Goal: Task Accomplishment & Management: Manage account settings

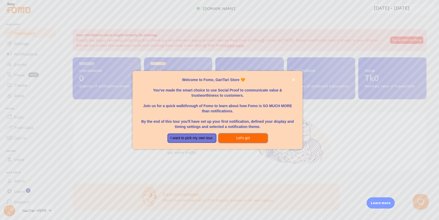
click at [248, 135] on button "Let's go!" at bounding box center [242, 137] width 49 height 9
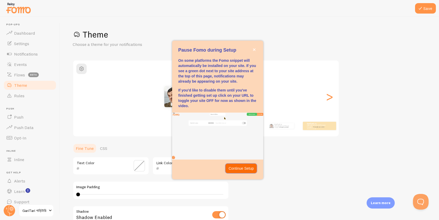
click at [243, 164] on button "Continue Setup" at bounding box center [241, 167] width 32 height 9
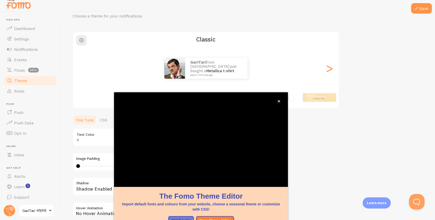
scroll to position [30, 0]
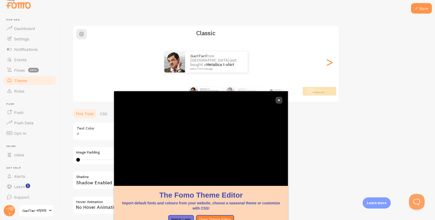
click at [278, 100] on icon "close," at bounding box center [279, 100] width 3 height 3
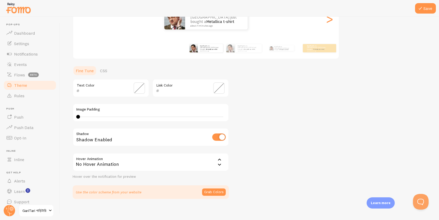
scroll to position [81, 0]
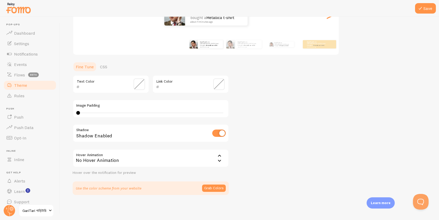
click at [214, 157] on div "No Hover Animation" at bounding box center [151, 158] width 156 height 18
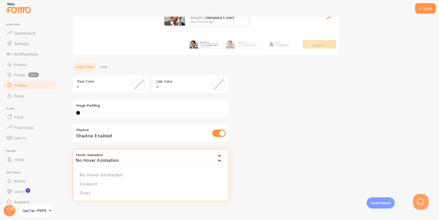
click at [280, 118] on div "Theme Choose a theme for your notifications Classic GariTari from Bangladesh ju…" at bounding box center [250, 71] width 354 height 247
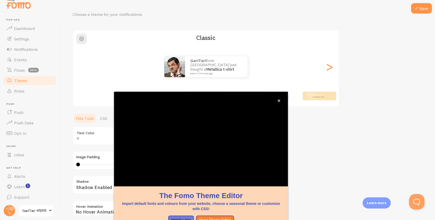
scroll to position [30, 0]
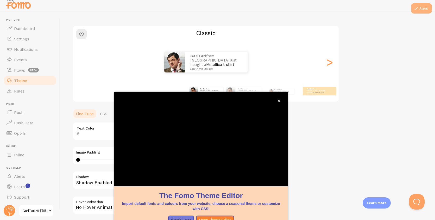
click at [428, 6] on button "Save" at bounding box center [421, 8] width 21 height 10
click at [281, 102] on button "close," at bounding box center [278, 100] width 5 height 5
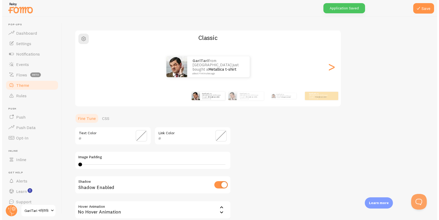
scroll to position [0, 0]
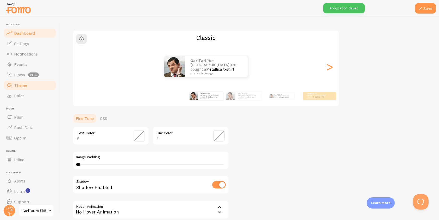
click at [28, 35] on link "Dashboard" at bounding box center [30, 33] width 54 height 10
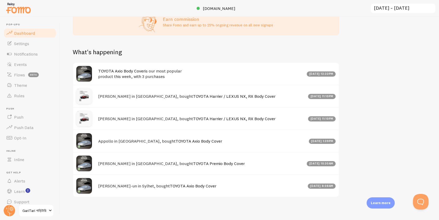
scroll to position [155, 0]
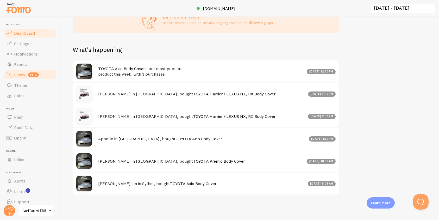
click at [26, 76] on link "Flows beta" at bounding box center [30, 75] width 54 height 10
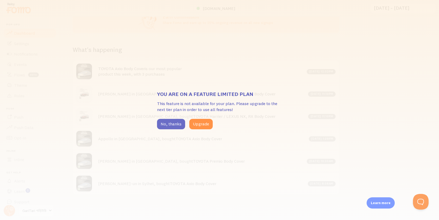
click at [164, 123] on button "No, thanks" at bounding box center [171, 124] width 28 height 10
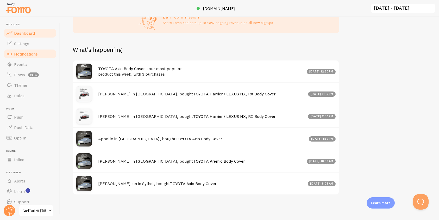
click at [26, 55] on span "Notifications" at bounding box center [26, 53] width 24 height 5
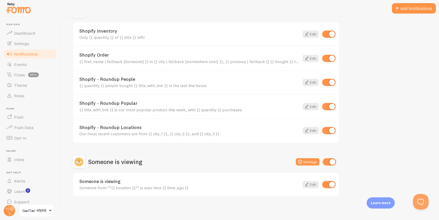
scroll to position [200, 0]
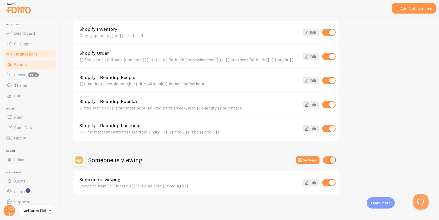
click at [33, 67] on link "Events" at bounding box center [30, 64] width 54 height 10
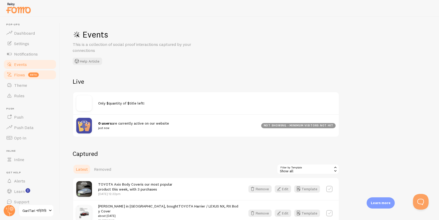
click at [28, 77] on link "Flows beta" at bounding box center [30, 75] width 54 height 10
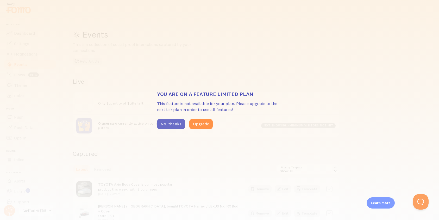
click at [165, 123] on button "No, thanks" at bounding box center [171, 124] width 28 height 10
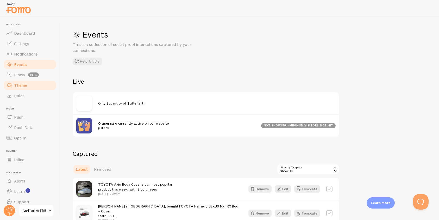
click at [33, 89] on link "Theme" at bounding box center [30, 85] width 54 height 10
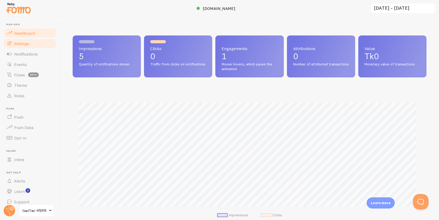
click at [30, 48] on link "Settings" at bounding box center [30, 43] width 54 height 10
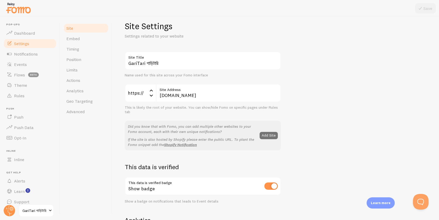
scroll to position [9, 0]
click at [276, 136] on button "Add Site" at bounding box center [269, 134] width 18 height 7
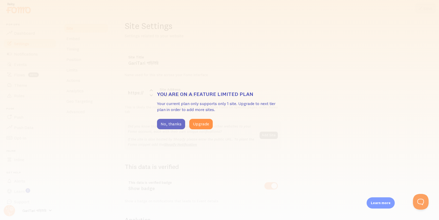
click at [174, 124] on button "No, thanks" at bounding box center [171, 124] width 28 height 10
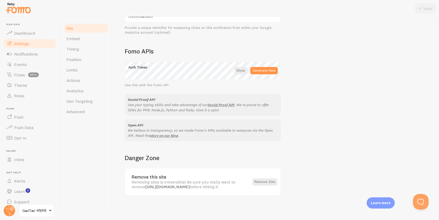
scroll to position [272, 0]
click at [242, 71] on div at bounding box center [240, 69] width 13 height 7
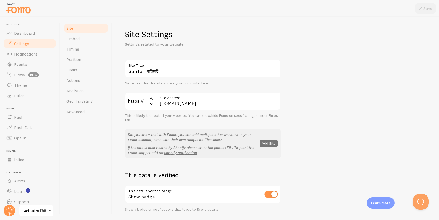
scroll to position [0, 0]
click at [85, 42] on link "Embed" at bounding box center [86, 38] width 46 height 10
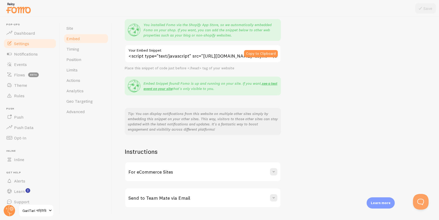
scroll to position [60, 0]
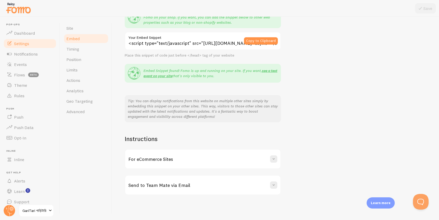
click at [265, 157] on div "For eCommerce Sites" at bounding box center [202, 158] width 155 height 19
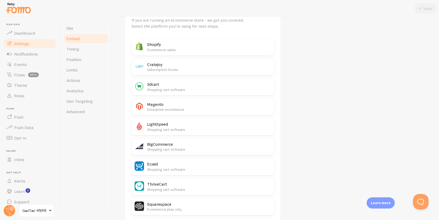
scroll to position [40, 0]
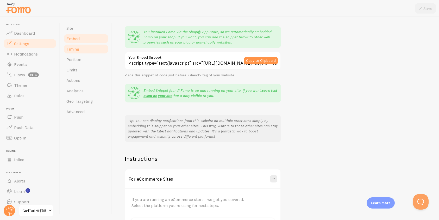
click at [78, 50] on span "Timing" at bounding box center [72, 48] width 13 height 5
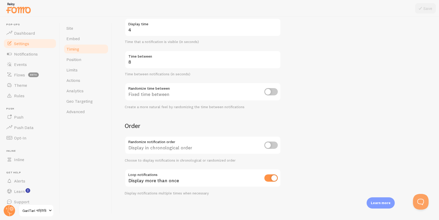
scroll to position [89, 0]
click at [73, 54] on link "Position" at bounding box center [86, 59] width 46 height 10
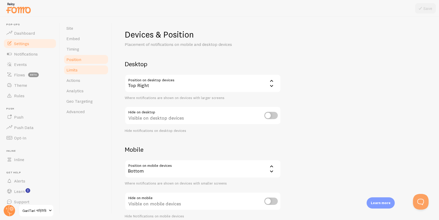
click at [75, 69] on span "Limits" at bounding box center [71, 69] width 11 height 5
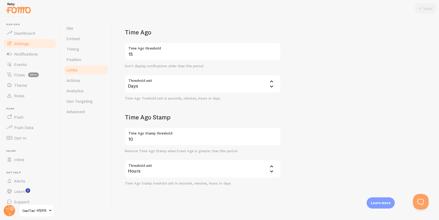
scroll to position [118, 0]
click at [93, 81] on link "Actions" at bounding box center [86, 80] width 46 height 10
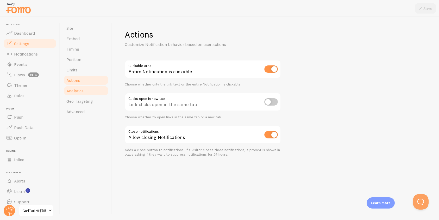
click at [87, 91] on link "Analytics" at bounding box center [86, 90] width 46 height 10
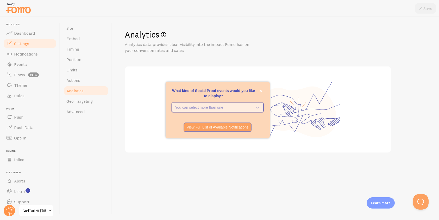
click at [261, 107] on button "You can select more than one" at bounding box center [218, 107] width 92 height 9
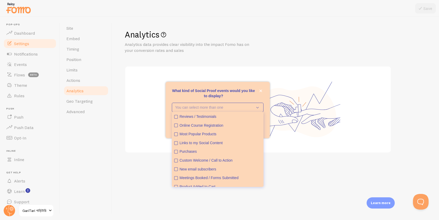
click at [278, 73] on div "Enjoy more Stats Bring in Google Analytics data to see Conversions and Sales me…" at bounding box center [257, 109] width 177 height 73
click at [262, 89] on button "close," at bounding box center [260, 90] width 5 height 5
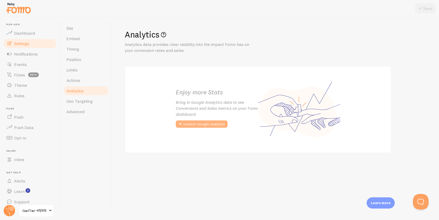
click at [217, 122] on button "connect Google Analytics" at bounding box center [202, 123] width 52 height 7
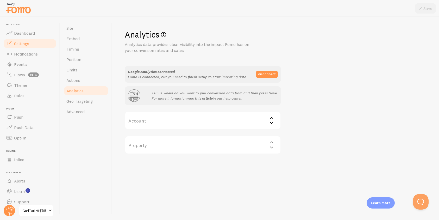
click at [231, 119] on label "Account" at bounding box center [203, 120] width 156 height 18
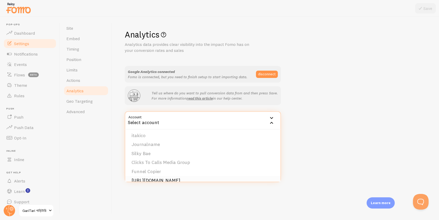
scroll to position [38, 0]
click at [212, 143] on li "Journalname" at bounding box center [202, 143] width 155 height 9
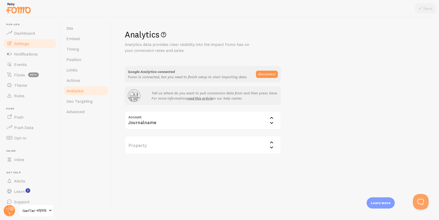
click at [227, 146] on label "Property" at bounding box center [203, 145] width 156 height 18
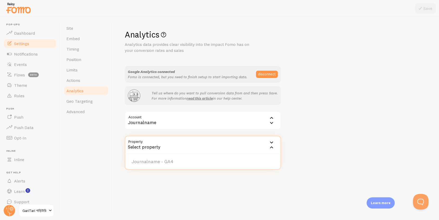
click at [247, 123] on div "Journalname" at bounding box center [203, 120] width 156 height 18
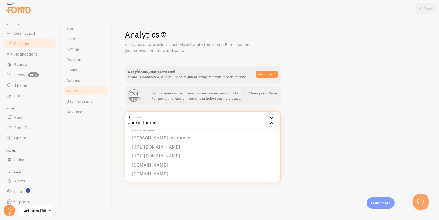
scroll to position [409, 0]
click at [269, 76] on button "disconnect" at bounding box center [267, 74] width 22 height 7
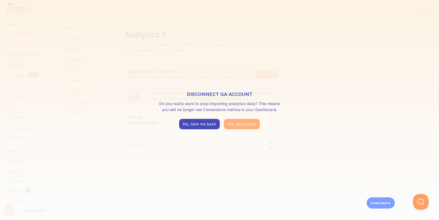
click at [247, 124] on button "Yes, disconnect" at bounding box center [242, 124] width 36 height 10
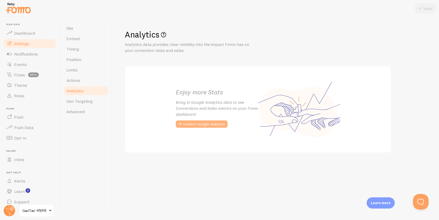
click at [220, 123] on button "connect Google Analytics" at bounding box center [202, 123] width 52 height 7
click at [187, 127] on div "Analytics Analytics data provides clear visibility into the impact Fomo has on …" at bounding box center [276, 91] width 302 height 124
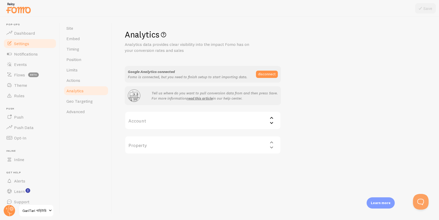
click at [267, 120] on label "Account" at bounding box center [203, 120] width 156 height 18
click at [267, 120] on div "Select account" at bounding box center [203, 120] width 156 height 18
click at [240, 121] on label "Account" at bounding box center [203, 120] width 156 height 18
click at [219, 143] on div "Property Select property" at bounding box center [203, 145] width 156 height 18
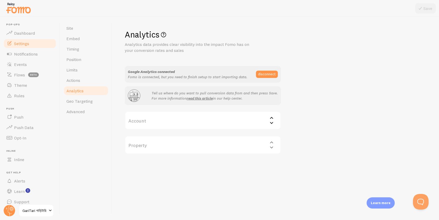
click at [267, 145] on div "Property Select property" at bounding box center [203, 145] width 156 height 18
click at [270, 121] on icon at bounding box center [271, 122] width 6 height 6
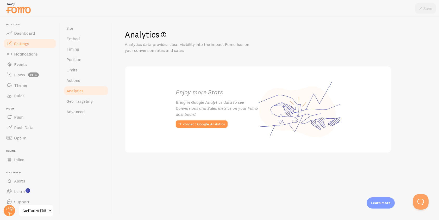
click at [208, 129] on div "connect Google Analytics" at bounding box center [217, 125] width 82 height 10
click at [208, 124] on button "connect Google Analytics" at bounding box center [202, 123] width 52 height 7
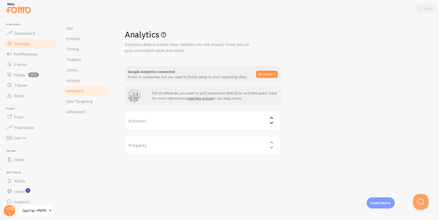
click at [210, 121] on label "Account" at bounding box center [203, 120] width 156 height 18
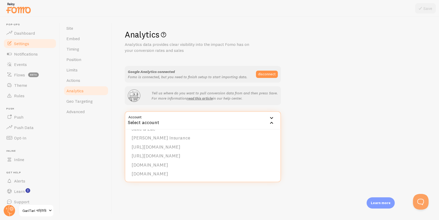
scroll to position [409, 0]
click at [325, 111] on div "Analytics Analytics data provides clear visibility into the impact Fomo has on …" at bounding box center [276, 91] width 302 height 125
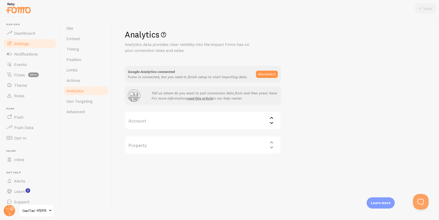
click at [278, 71] on div "Google Analytics connected Fomo is connected, but you need to finish setup to s…" at bounding box center [203, 74] width 150 height 10
click at [267, 71] on button "disconnect" at bounding box center [267, 74] width 22 height 7
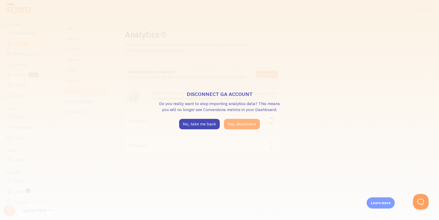
click at [250, 119] on button "Yes, disconnect" at bounding box center [242, 124] width 36 height 10
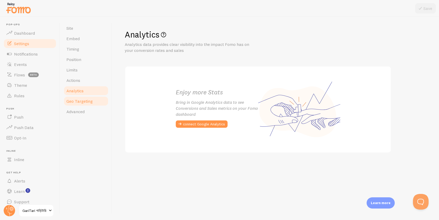
click at [77, 99] on span "Geo Targeting" at bounding box center [79, 100] width 26 height 5
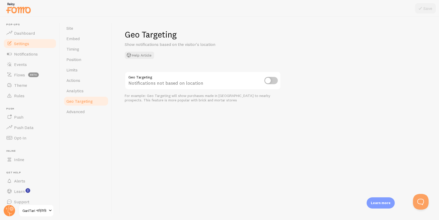
click at [270, 80] on input "checkbox" at bounding box center [271, 80] width 14 height 7
checkbox input "true"
click at [426, 10] on button "Save" at bounding box center [425, 8] width 21 height 10
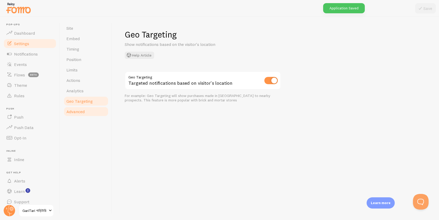
click at [84, 106] on link "Advanced" at bounding box center [86, 111] width 46 height 10
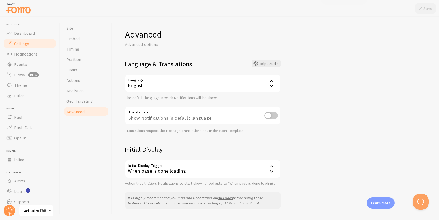
click at [225, 85] on div "English" at bounding box center [203, 83] width 156 height 18
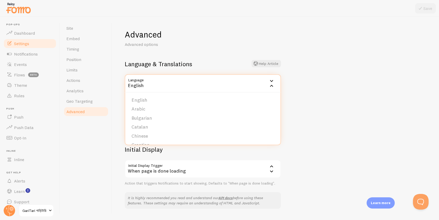
click at [326, 96] on div "Advanced Advanced options Language & Translations Help Article Language en Engl…" at bounding box center [275, 118] width 327 height 203
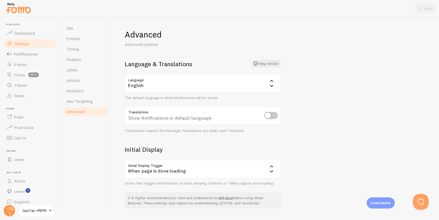
click at [272, 116] on input "checkbox" at bounding box center [271, 115] width 14 height 7
click at [232, 116] on div "Translate to user's preferred language" at bounding box center [203, 115] width 156 height 19
click at [269, 115] on input "checkbox" at bounding box center [271, 115] width 14 height 7
checkbox input "false"
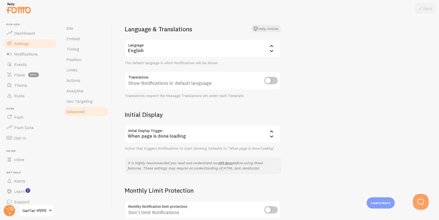
scroll to position [40, 0]
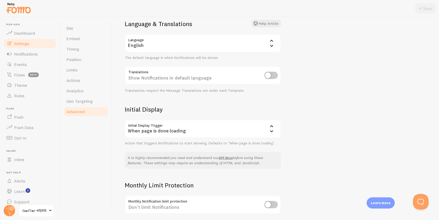
click at [249, 127] on div "When page is done loading" at bounding box center [203, 128] width 156 height 18
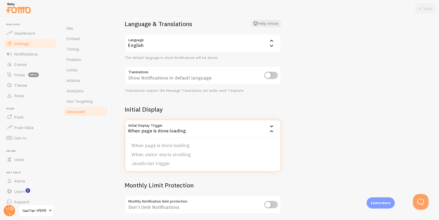
click at [311, 100] on div "Advanced Advanced options Language & Translations Help Article Language en Engl…" at bounding box center [275, 118] width 327 height 203
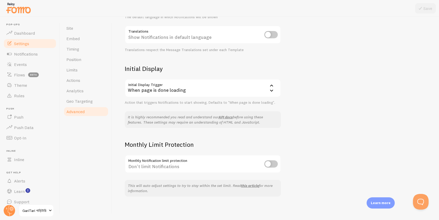
scroll to position [82, 0]
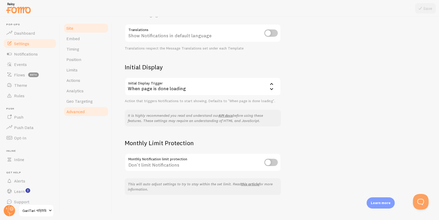
click at [84, 33] on link "Site" at bounding box center [86, 28] width 46 height 10
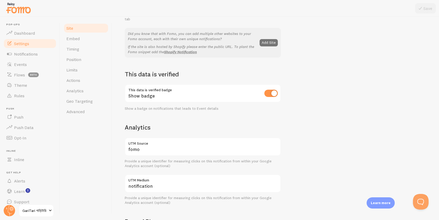
scroll to position [107, 0]
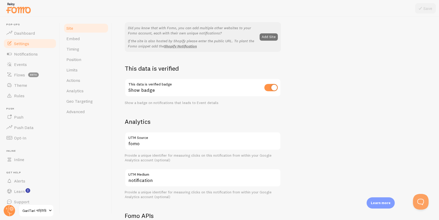
click at [267, 89] on input "checkbox" at bounding box center [271, 87] width 14 height 7
checkbox input "false"
click at [422, 11] on icon at bounding box center [420, 8] width 6 height 6
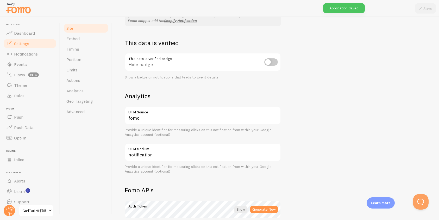
scroll to position [147, 0]
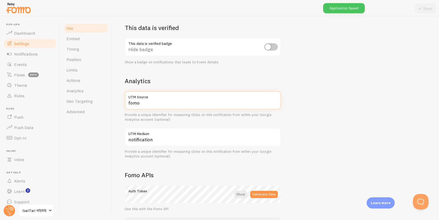
click at [193, 104] on input "fomo" at bounding box center [203, 100] width 156 height 18
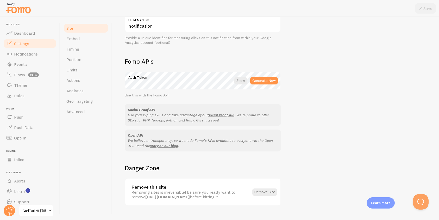
scroll to position [272, 0]
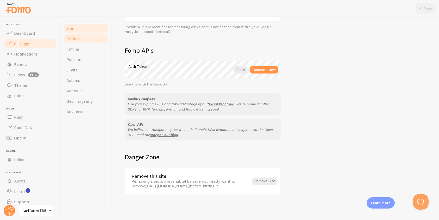
click at [71, 43] on link "Embed" at bounding box center [86, 38] width 46 height 10
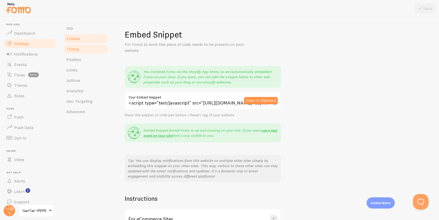
click at [97, 52] on link "Timing" at bounding box center [86, 49] width 46 height 10
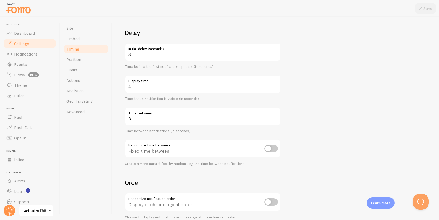
scroll to position [37, 0]
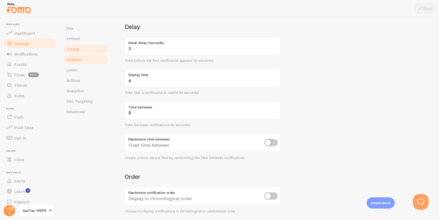
click at [73, 59] on span "Position" at bounding box center [73, 59] width 15 height 5
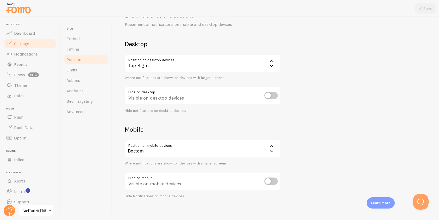
scroll to position [24, 0]
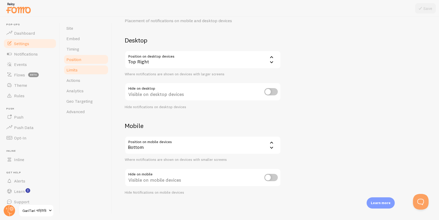
click at [93, 66] on link "Limits" at bounding box center [86, 70] width 46 height 10
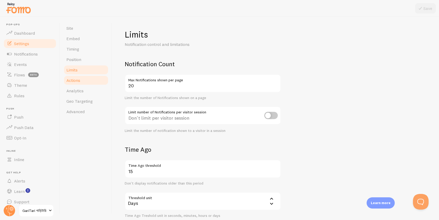
click at [90, 77] on link "Actions" at bounding box center [86, 80] width 46 height 10
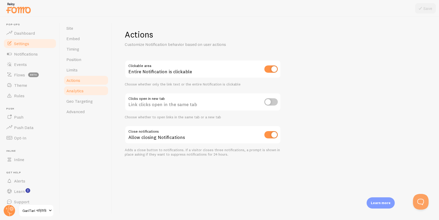
click at [89, 91] on link "Analytics" at bounding box center [86, 90] width 46 height 10
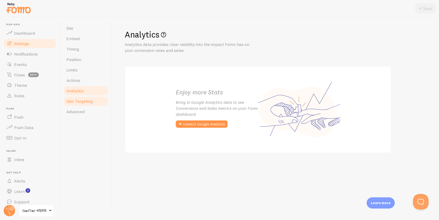
click at [87, 100] on span "Geo Targeting" at bounding box center [79, 100] width 26 height 5
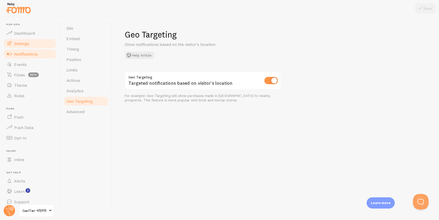
click at [27, 52] on span "Notifications" at bounding box center [26, 53] width 24 height 5
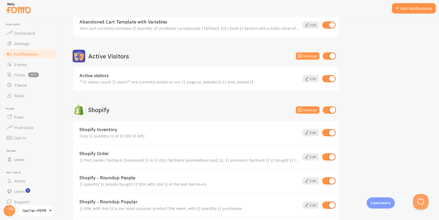
scroll to position [112, 0]
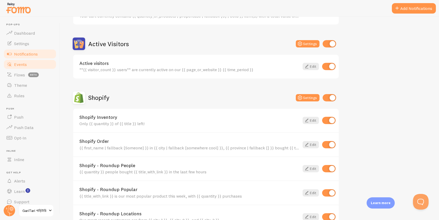
click at [43, 63] on link "Events" at bounding box center [30, 64] width 54 height 10
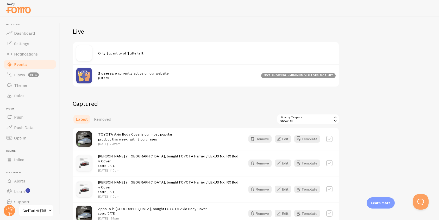
scroll to position [80, 0]
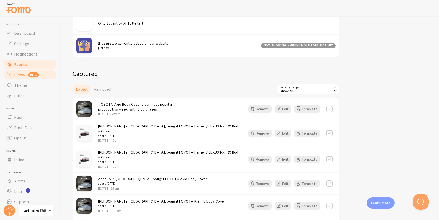
click at [31, 72] on link "Flows beta" at bounding box center [30, 75] width 54 height 10
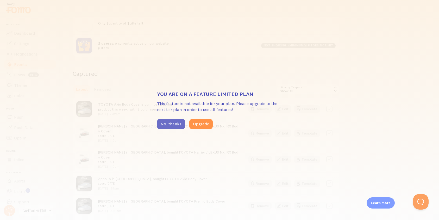
click at [173, 119] on button "No, thanks" at bounding box center [171, 124] width 28 height 10
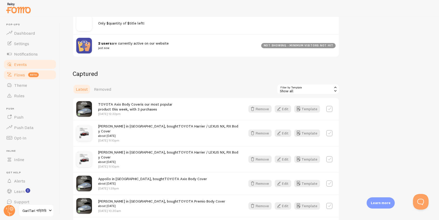
click at [32, 78] on link "Flows beta" at bounding box center [30, 75] width 54 height 10
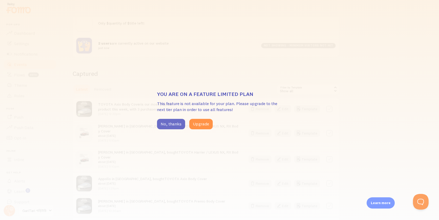
click at [173, 124] on button "No, thanks" at bounding box center [171, 124] width 28 height 10
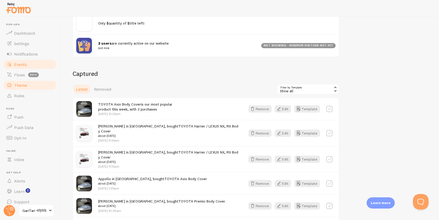
click at [20, 89] on link "Theme" at bounding box center [30, 85] width 54 height 10
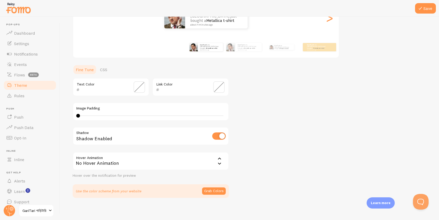
scroll to position [81, 0]
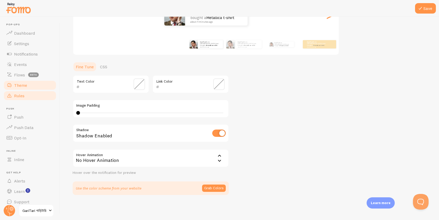
click at [40, 96] on link "Rules" at bounding box center [30, 95] width 54 height 10
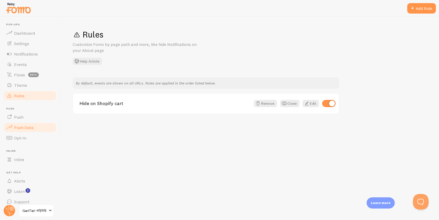
click at [27, 126] on span "Push Data" at bounding box center [24, 127] width 20 height 5
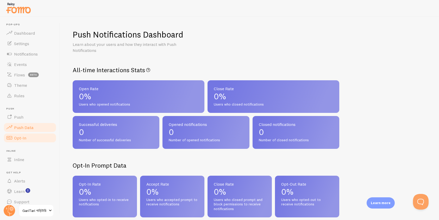
click at [26, 135] on link "Opt-In" at bounding box center [30, 138] width 54 height 10
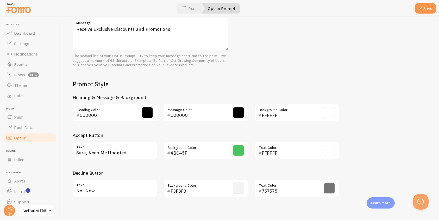
scroll to position [206, 0]
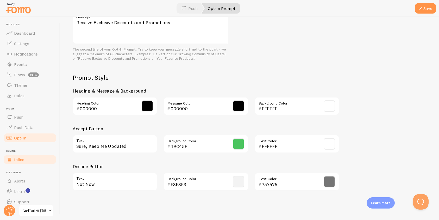
click at [29, 159] on link "Inline" at bounding box center [30, 159] width 54 height 10
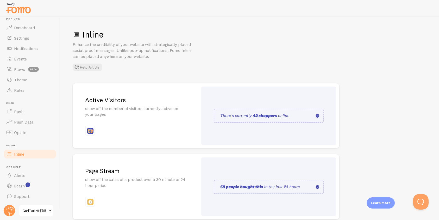
scroll to position [6, 0]
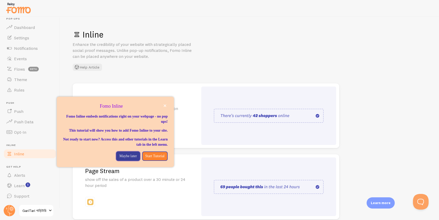
click at [126, 159] on p "Maybe later" at bounding box center [127, 155] width 17 height 5
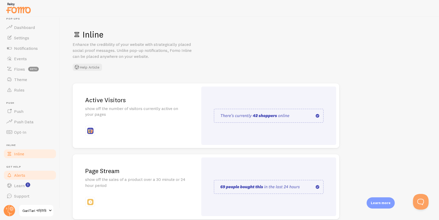
click at [24, 176] on span "Alerts" at bounding box center [19, 174] width 11 height 5
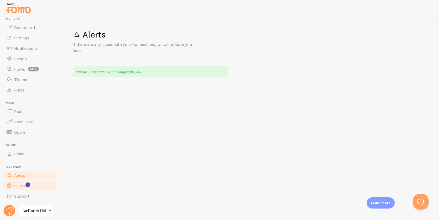
click at [24, 183] on span "Learn" at bounding box center [19, 185] width 11 height 5
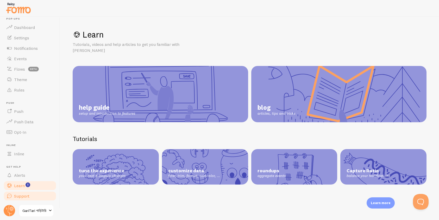
click at [23, 194] on span "Support" at bounding box center [21, 195] width 15 height 5
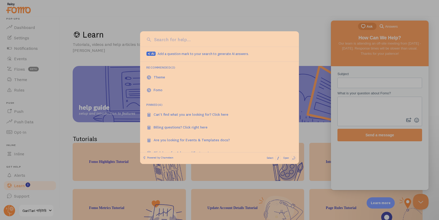
click at [343, 96] on div at bounding box center [219, 110] width 439 height 220
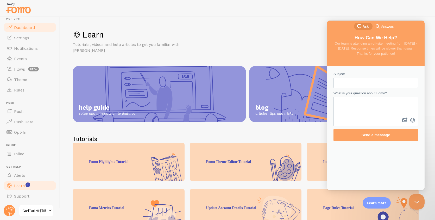
click at [29, 25] on span "Dashboard" at bounding box center [24, 27] width 21 height 5
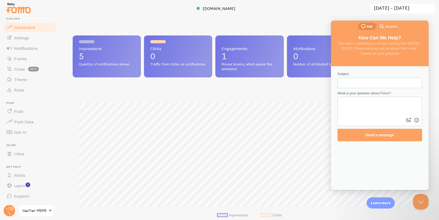
scroll to position [137, 350]
click at [417, 196] on button "Close Beacon popover" at bounding box center [420, 201] width 16 height 16
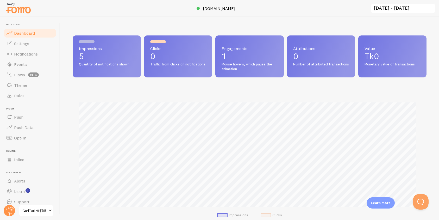
scroll to position [233, 0]
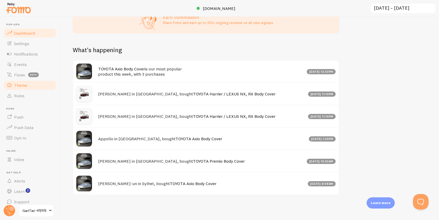
click at [21, 90] on link "Theme" at bounding box center [30, 85] width 54 height 10
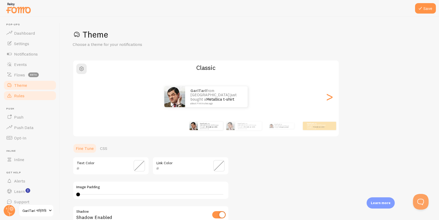
click at [22, 97] on span "Rules" at bounding box center [19, 95] width 10 height 5
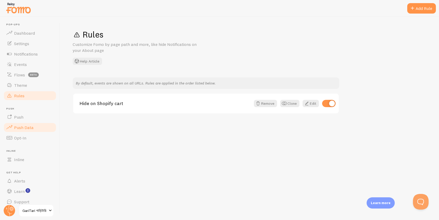
click at [24, 124] on link "Push Data" at bounding box center [30, 127] width 54 height 10
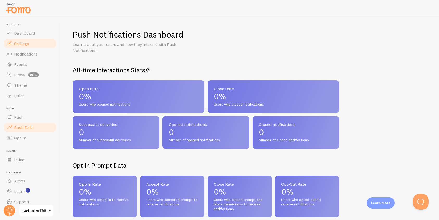
click at [24, 47] on link "Settings" at bounding box center [30, 43] width 54 height 10
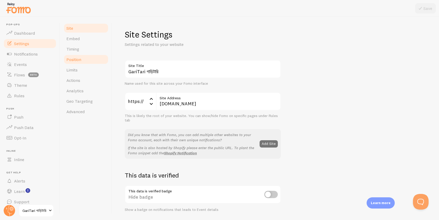
click at [73, 58] on span "Position" at bounding box center [73, 59] width 15 height 5
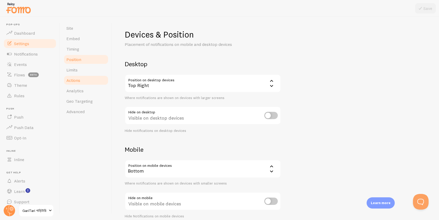
click at [84, 80] on link "Actions" at bounding box center [86, 80] width 46 height 10
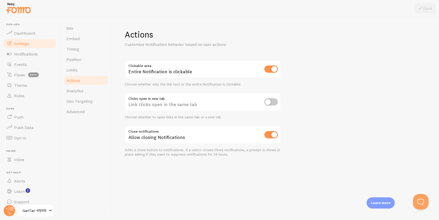
click at [268, 102] on input "checkbox" at bounding box center [271, 101] width 14 height 7
checkbox input "true"
click at [420, 10] on icon at bounding box center [420, 8] width 6 height 6
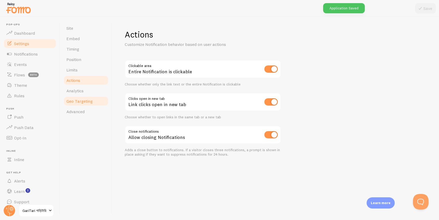
click at [77, 102] on span "Geo Targeting" at bounding box center [79, 100] width 26 height 5
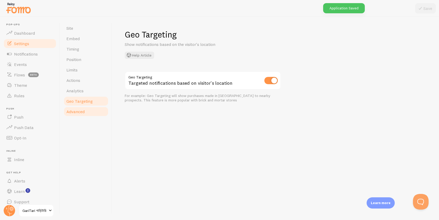
click at [78, 110] on span "Advanced" at bounding box center [75, 111] width 18 height 5
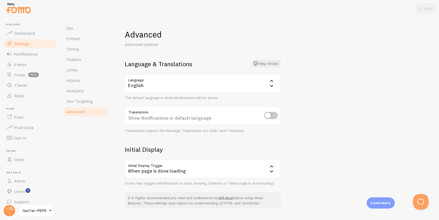
scroll to position [6, 0]
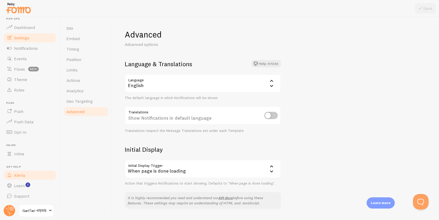
click at [23, 176] on span "Alerts" at bounding box center [19, 174] width 11 height 5
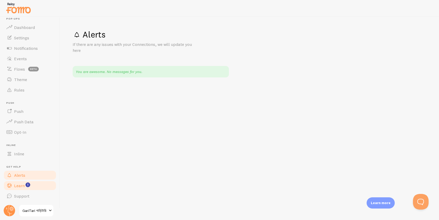
click at [25, 188] on link "Learn" at bounding box center [30, 185] width 54 height 10
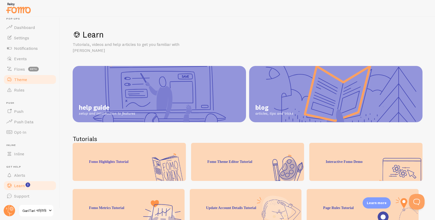
click at [35, 77] on link "Theme" at bounding box center [30, 79] width 54 height 10
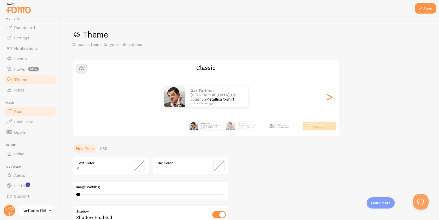
click at [30, 109] on link "Push" at bounding box center [30, 111] width 54 height 10
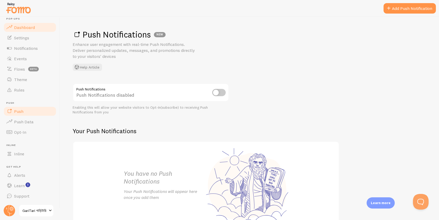
click at [34, 27] on span "Dashboard" at bounding box center [24, 27] width 21 height 5
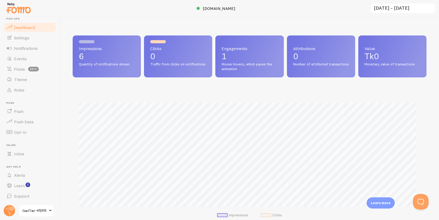
scroll to position [137, 350]
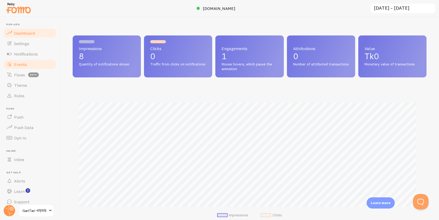
click at [25, 67] on link "Events" at bounding box center [30, 64] width 54 height 10
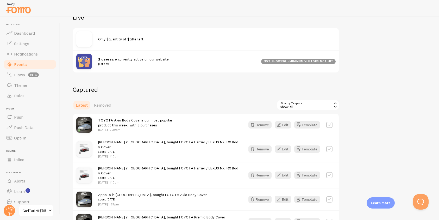
scroll to position [83, 0]
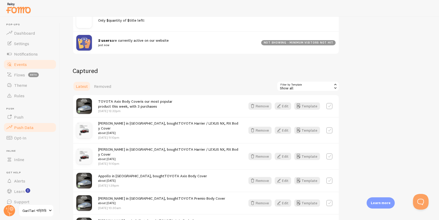
click at [31, 126] on span "Push Data" at bounding box center [24, 127] width 20 height 5
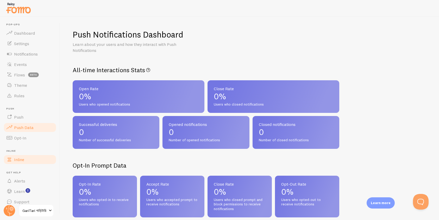
click at [29, 157] on link "Inline" at bounding box center [30, 159] width 54 height 10
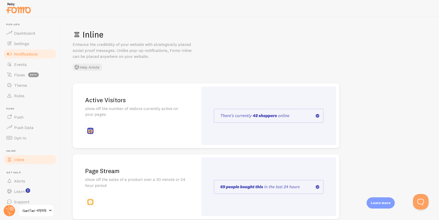
click at [35, 51] on span "Notifications" at bounding box center [26, 53] width 24 height 5
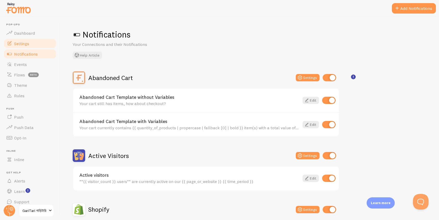
click at [33, 45] on link "Settings" at bounding box center [30, 43] width 54 height 10
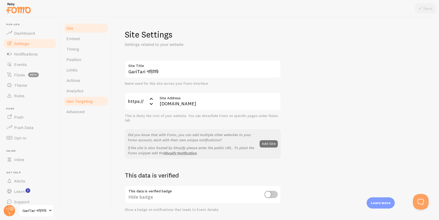
click at [82, 101] on span "Geo Targeting" at bounding box center [79, 100] width 26 height 5
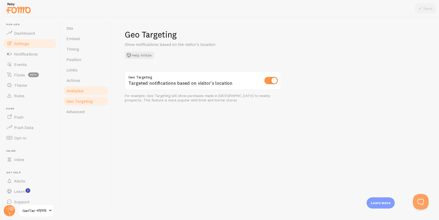
click at [81, 93] on span "Analytics" at bounding box center [74, 90] width 17 height 5
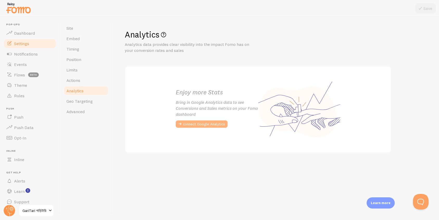
click at [212, 123] on button "connect Google Analytics" at bounding box center [202, 123] width 52 height 7
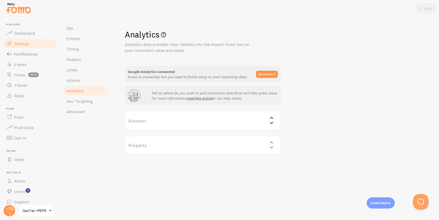
click at [246, 124] on label "Account" at bounding box center [203, 120] width 156 height 18
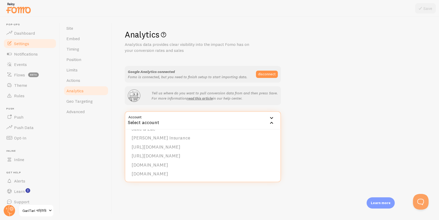
scroll to position [409, 0]
click at [111, 133] on div "Site Embed Timing Position Limits Actions Analytics Geo Targeting Advanced" at bounding box center [86, 118] width 52 height 203
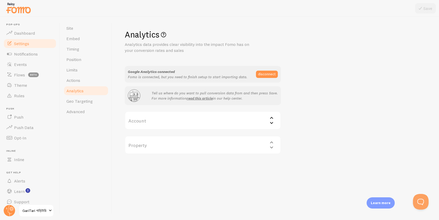
click at [232, 118] on label "Account" at bounding box center [203, 120] width 156 height 18
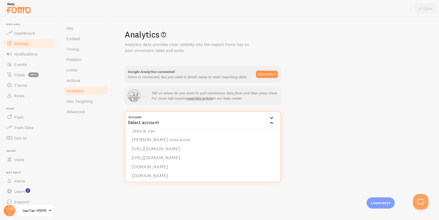
scroll to position [409, 0]
click at [300, 120] on div "Analytics Analytics data provides clear visibility into the impact Fomo has on …" at bounding box center [276, 91] width 302 height 125
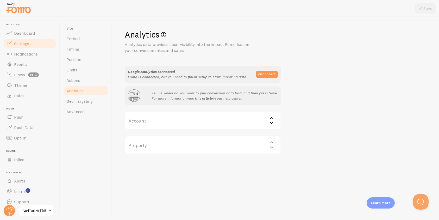
click at [216, 149] on div "Property Select property" at bounding box center [203, 145] width 156 height 18
click at [269, 145] on div "Property Select property" at bounding box center [203, 145] width 156 height 18
click at [264, 75] on button "disconnect" at bounding box center [267, 74] width 22 height 7
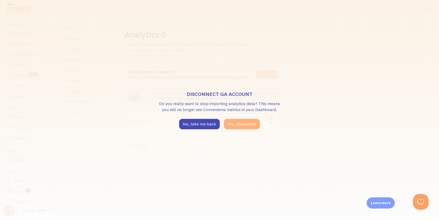
click at [248, 121] on button "Yes, disconnect" at bounding box center [242, 124] width 36 height 10
